Goal: Book appointment/travel/reservation

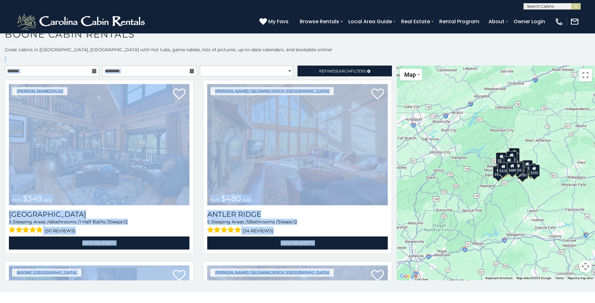
drag, startPoint x: 589, startPoint y: 73, endPoint x: 589, endPoint y: 122, distance: 49.3
click at [357, 122] on div "**********" at bounding box center [297, 163] width 595 height 234
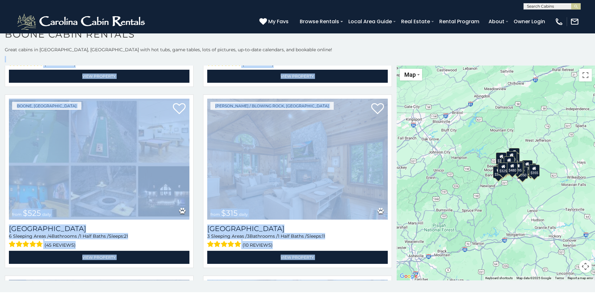
scroll to position [200, 0]
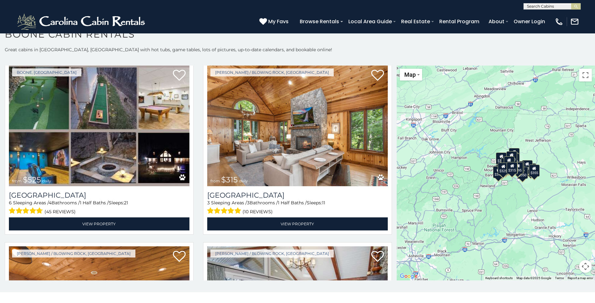
click at [314, 45] on h1 "Boone Cabin Rentals" at bounding box center [297, 37] width 595 height 18
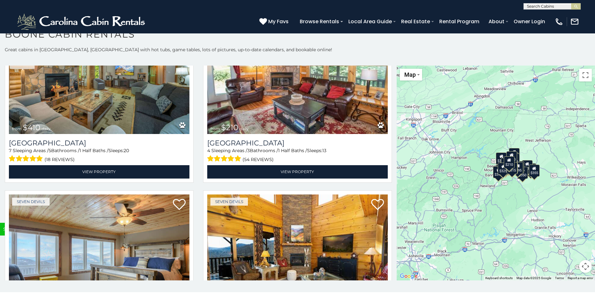
scroll to position [2472, 0]
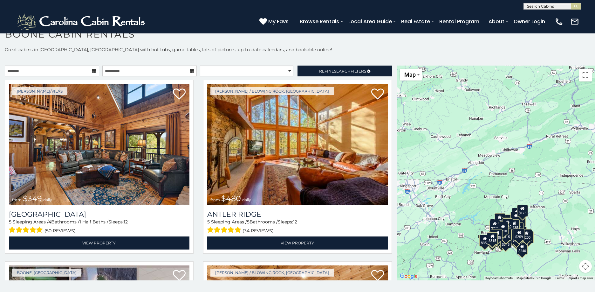
drag, startPoint x: 503, startPoint y: 204, endPoint x: 496, endPoint y: 271, distance: 67.4
click at [357, 271] on div "$349 $480 $525 $315 $355 $675 $635 $930 $400 $451 $330 $400 $485 $460 $395 $255…" at bounding box center [496, 173] width 198 height 215
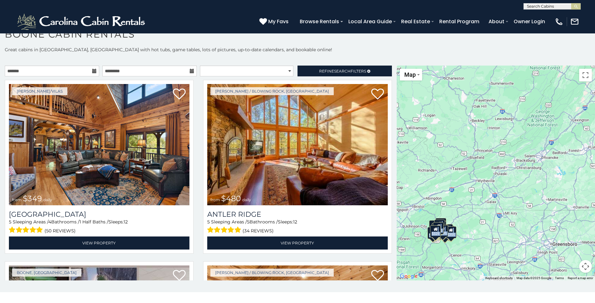
drag, startPoint x: 563, startPoint y: 188, endPoint x: 406, endPoint y: 274, distance: 177.9
click at [357, 271] on div "$349 $480 $525 $315 $355 $675 $635 $930 $400 $451 $330 $400 $485 $460 $395 $255…" at bounding box center [496, 173] width 198 height 215
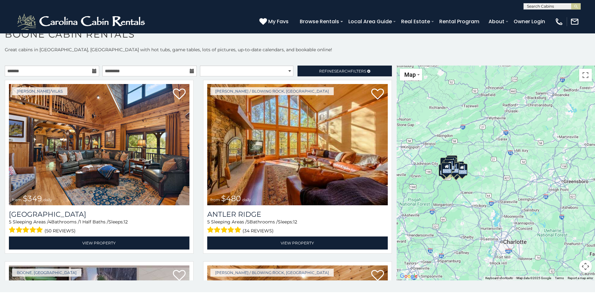
drag, startPoint x: 494, startPoint y: 258, endPoint x: 505, endPoint y: 194, distance: 64.3
click at [357, 194] on div "$349 $480 $525 $315 $355 $675 $635 $930 $400 $451 $330 $400 $485 $460 $395 $255…" at bounding box center [496, 173] width 198 height 215
click at [357, 176] on div at bounding box center [496, 173] width 198 height 215
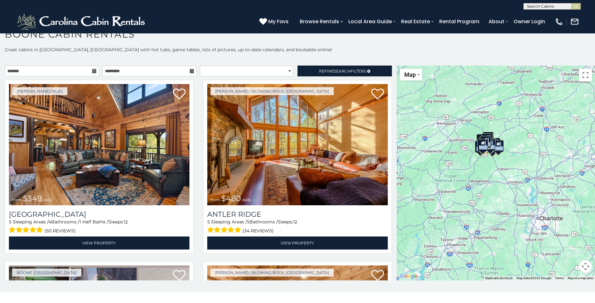
drag, startPoint x: 540, startPoint y: 191, endPoint x: 577, endPoint y: 168, distance: 42.9
click at [357, 168] on div "$349 $480 $525 $315 $355 $675 $635 $930 $400 $451 $330 $400 $485 $460 $395 $255…" at bounding box center [496, 173] width 198 height 215
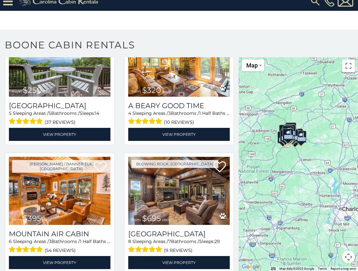
scroll to position [1490, 0]
